Goal: Find specific page/section: Find specific page/section

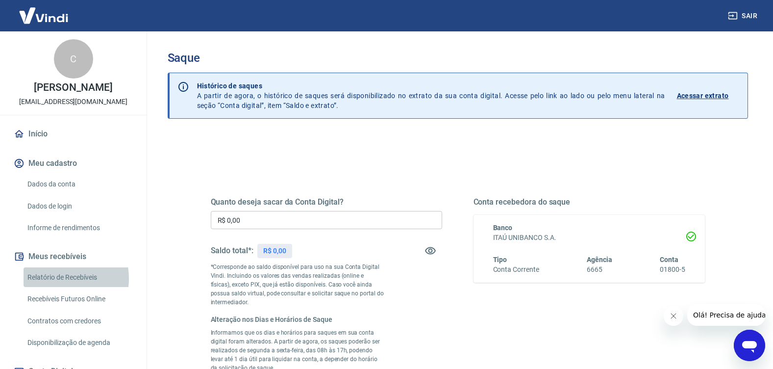
click at [57, 278] on link "Relatório de Recebíveis" at bounding box center [79, 277] width 111 height 20
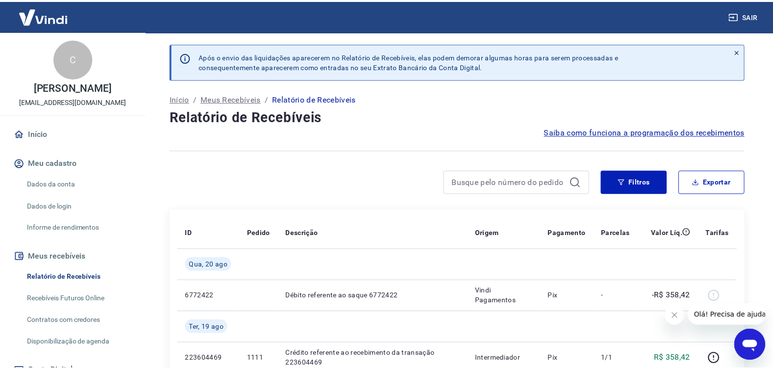
scroll to position [98, 0]
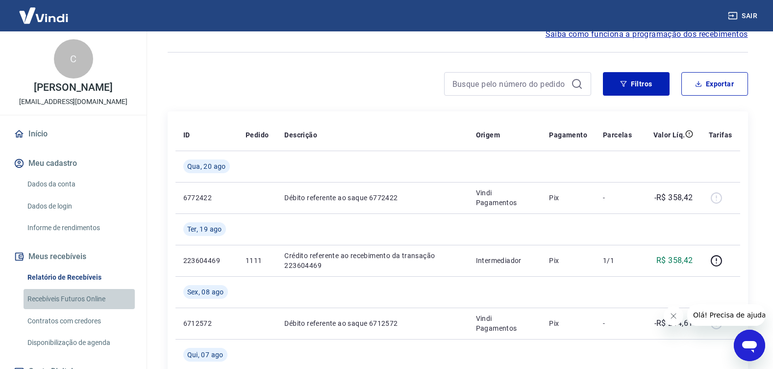
click at [102, 299] on link "Recebíveis Futuros Online" at bounding box center [79, 299] width 111 height 20
